Goal: Information Seeking & Learning: Learn about a topic

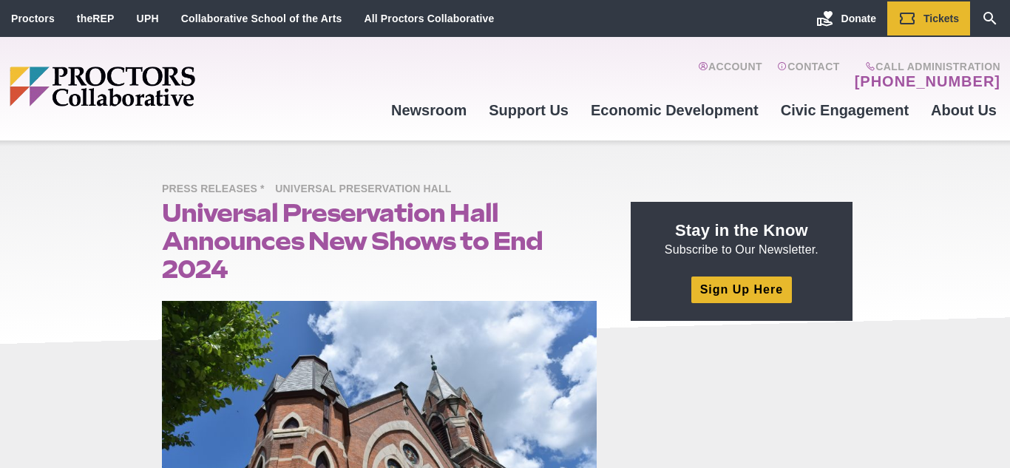
click at [286, 318] on div "Advertising at Proctors Collaborative Corporate Sponsorship Pain-Free Ways to G…" at bounding box center [503, 238] width 710 height 168
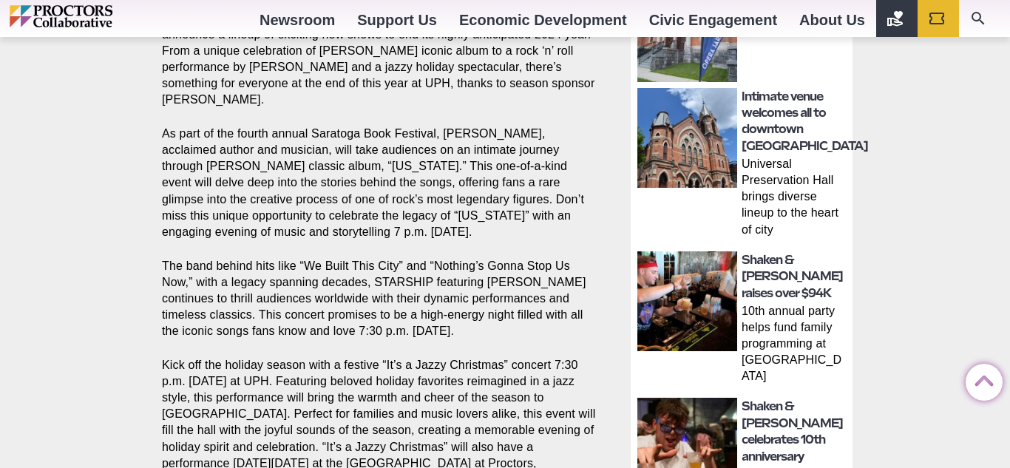
scroll to position [698, 0]
click at [286, 318] on p "The band behind hits like “We Built This City” and “Nothing’s Gonna Stop Us Now…" at bounding box center [379, 297] width 435 height 81
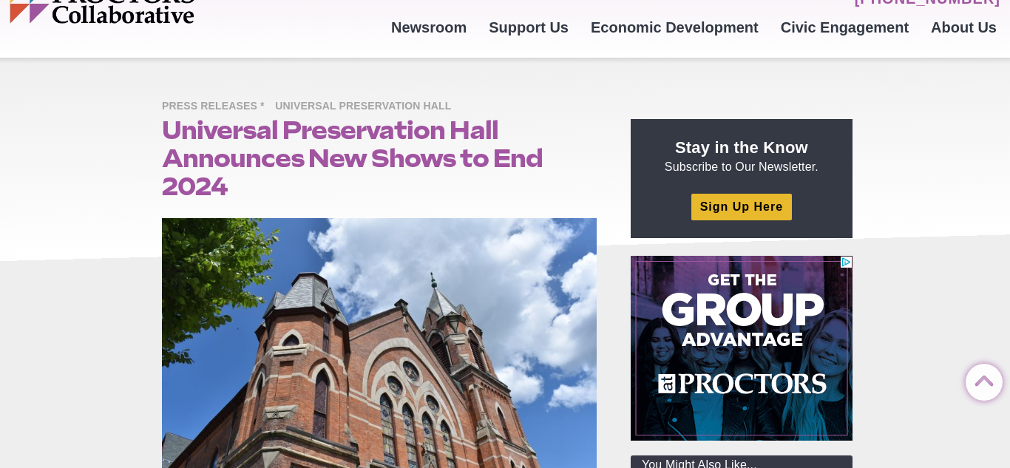
scroll to position [0, 0]
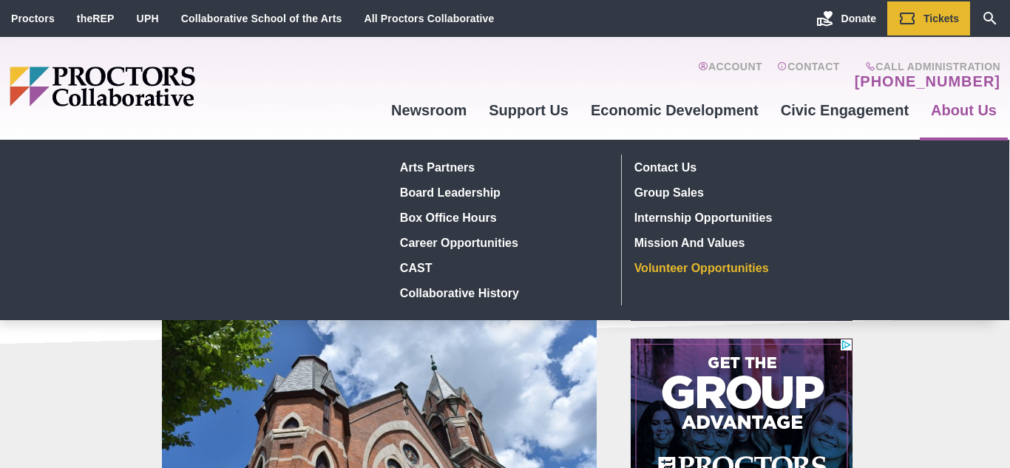
click at [727, 264] on link "Volunteer Opportunities" at bounding box center [736, 267] width 216 height 25
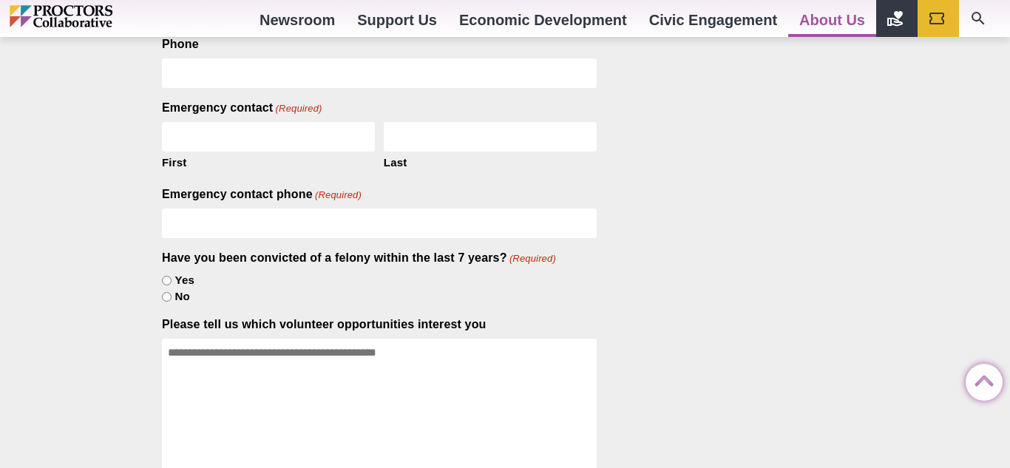
scroll to position [1324, 0]
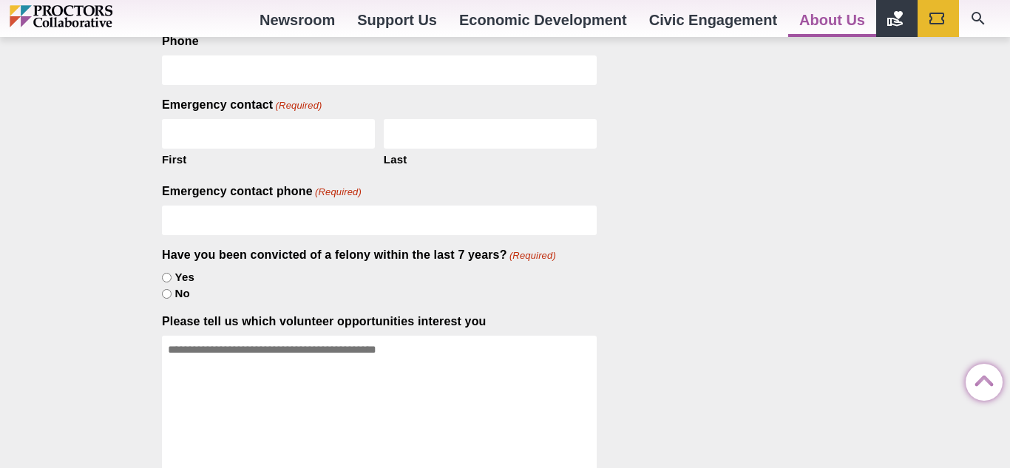
click at [885, 276] on div "Volunteer Opportunities Posted [DATE] by [PERSON_NAME] Proctors Collaborative i…" at bounding box center [505, 206] width 1010 height 2778
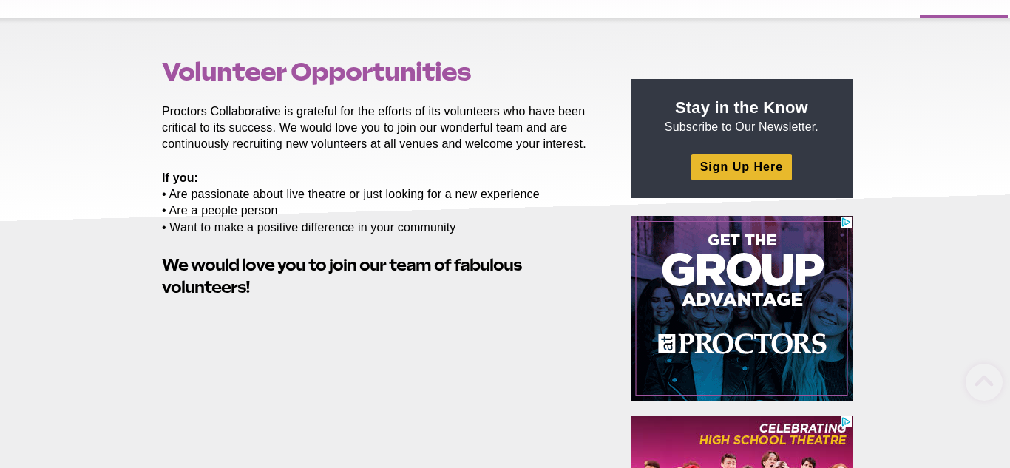
scroll to position [122, 0]
